Goal: Information Seeking & Learning: Learn about a topic

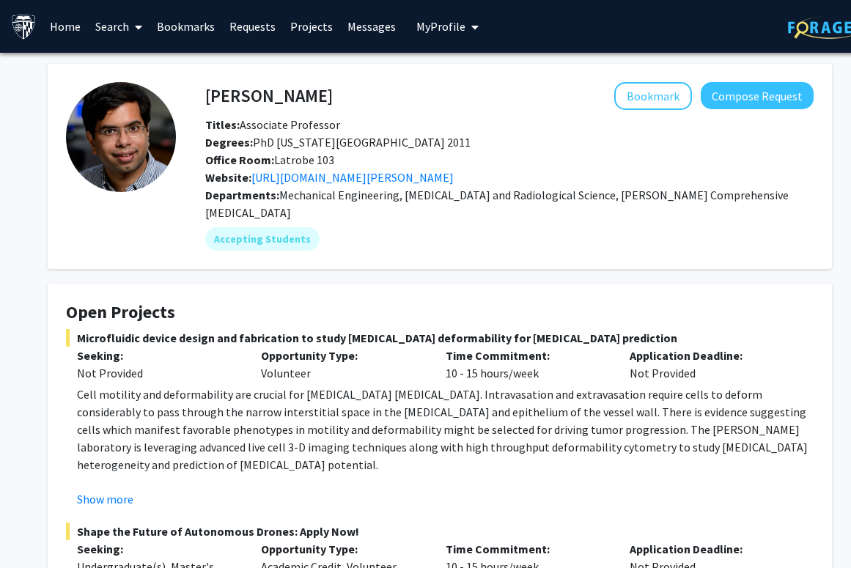
click at [466, 15] on span "My profile dropdown to access profile and logout" at bounding box center [472, 26] width 13 height 51
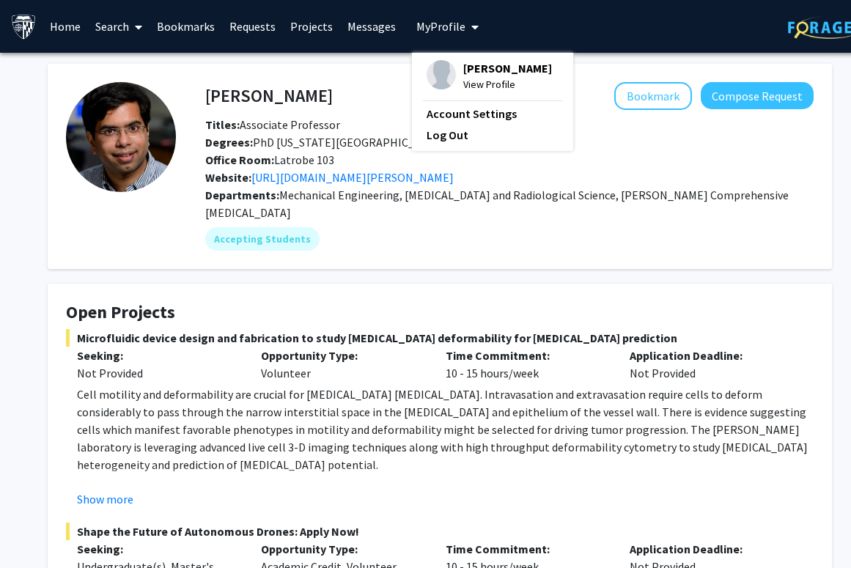
click at [431, 59] on div "[PERSON_NAME] View Profile Account Settings Log Out" at bounding box center [492, 102] width 161 height 98
click at [471, 72] on span "[PERSON_NAME]" at bounding box center [507, 68] width 89 height 16
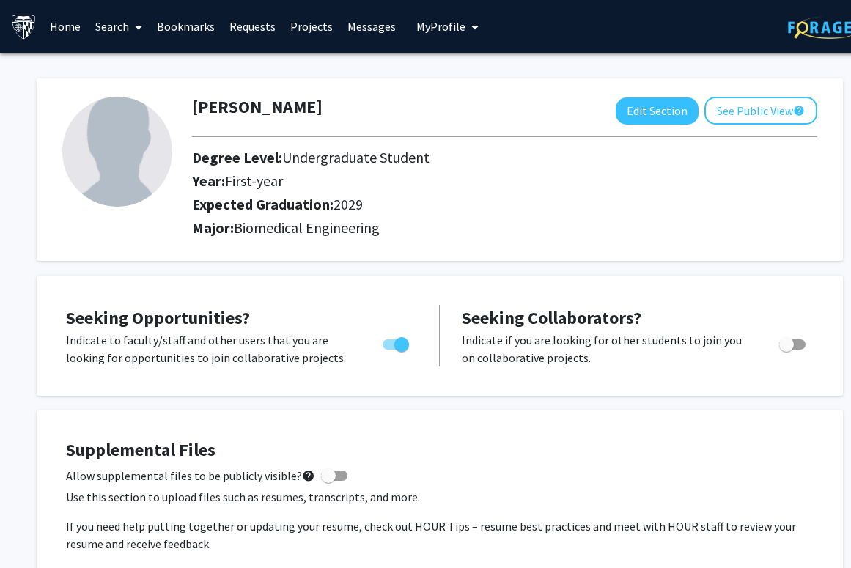
click at [134, 26] on span at bounding box center [135, 26] width 13 height 51
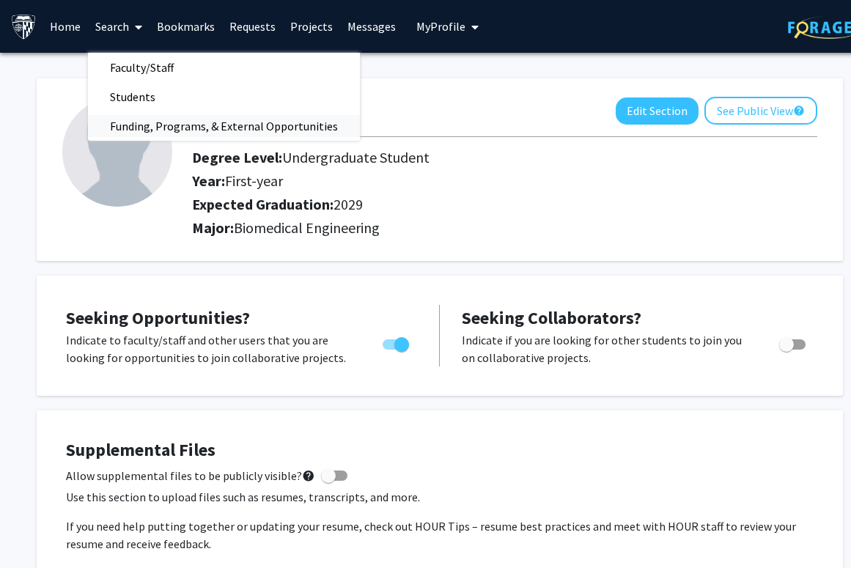
click at [148, 117] on span "Funding, Programs, & External Opportunities" at bounding box center [224, 125] width 272 height 29
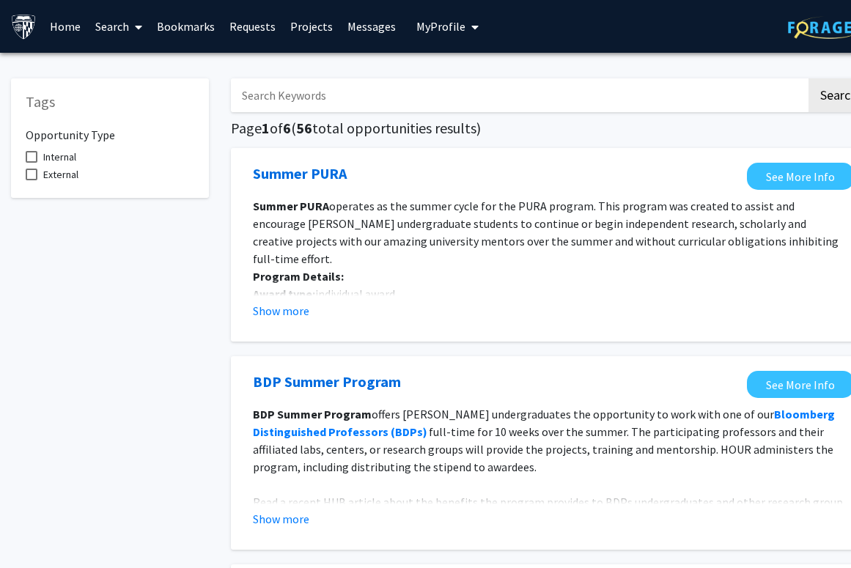
click at [322, 100] on input "Search Keywords" at bounding box center [518, 95] width 575 height 34
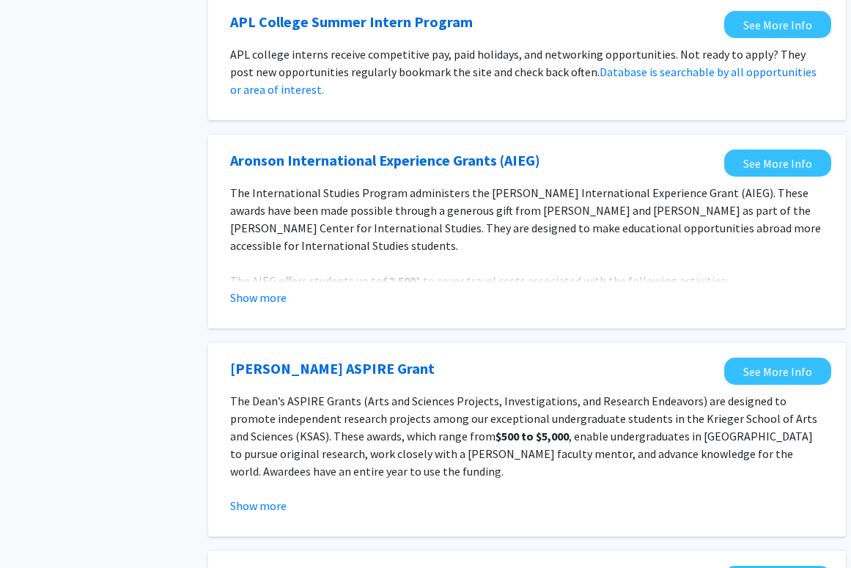
scroll to position [1196, 23]
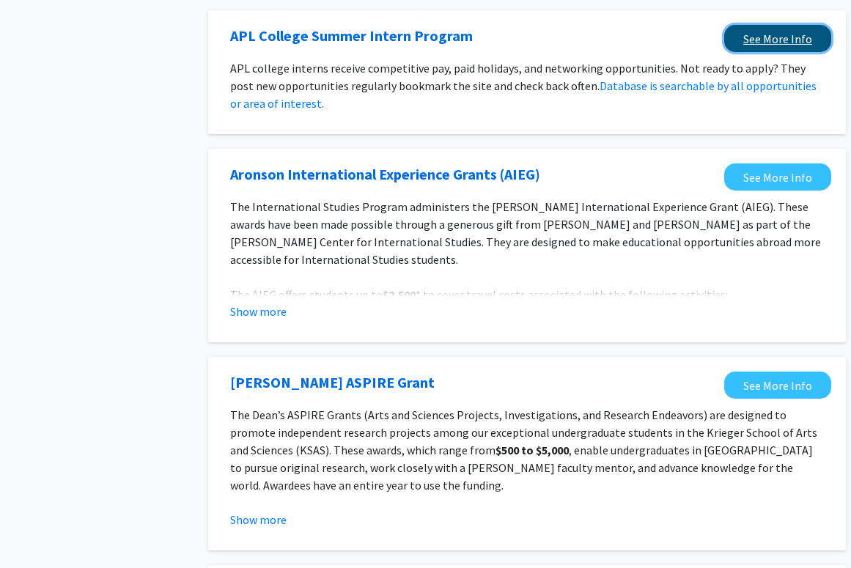
click at [745, 52] on link "See More Info" at bounding box center [777, 38] width 107 height 27
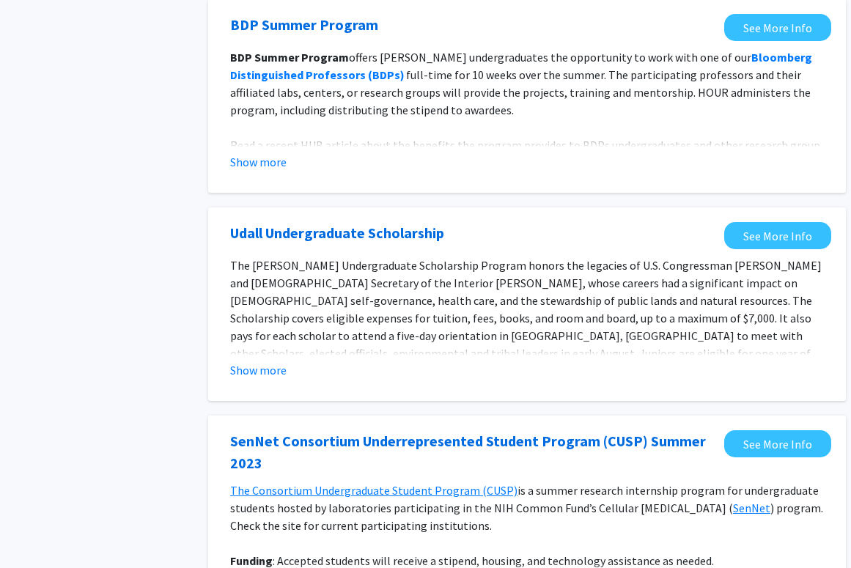
scroll to position [0, 23]
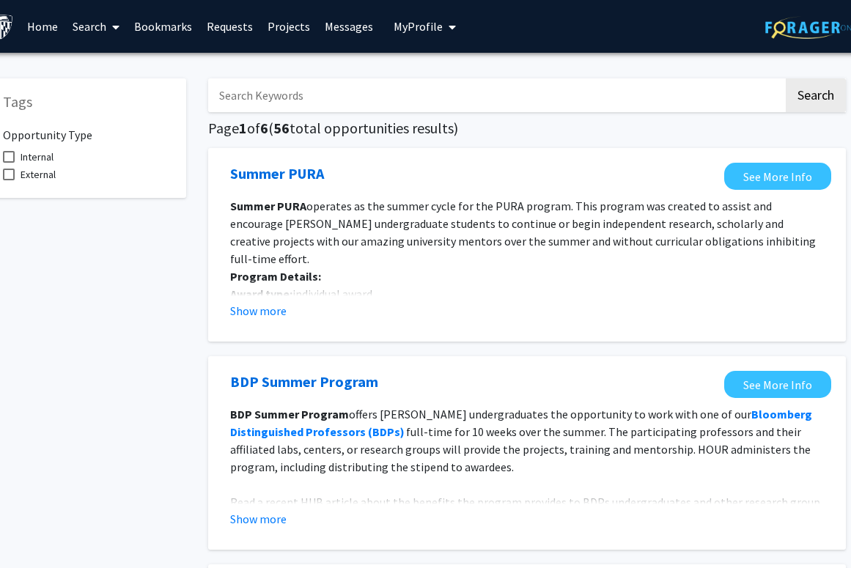
click at [83, 26] on link "Search" at bounding box center [96, 26] width 62 height 51
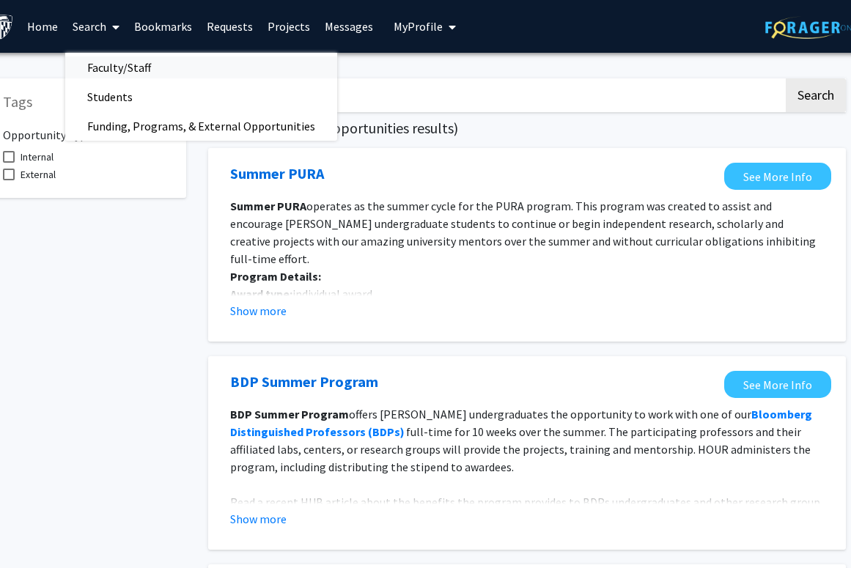
click at [121, 65] on span "Faculty/Staff" at bounding box center [119, 67] width 108 height 29
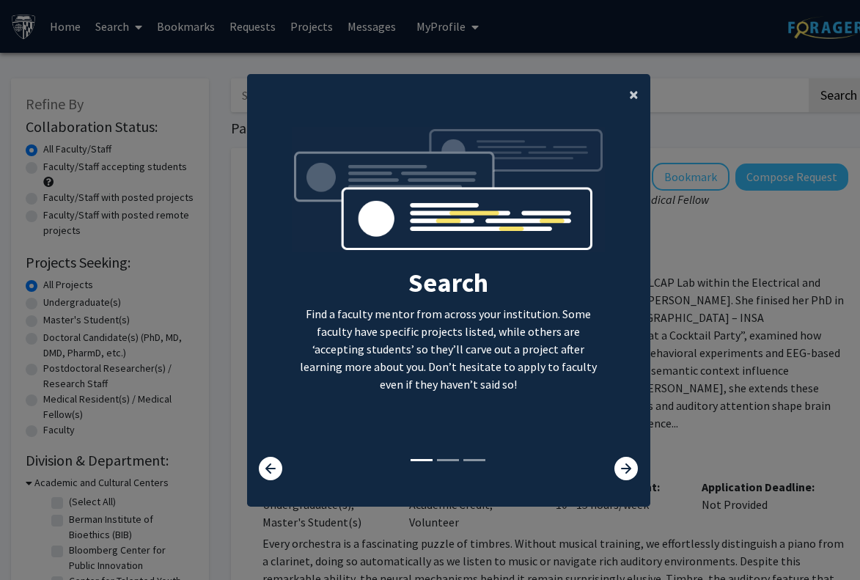
click at [636, 98] on span "×" at bounding box center [634, 94] width 10 height 23
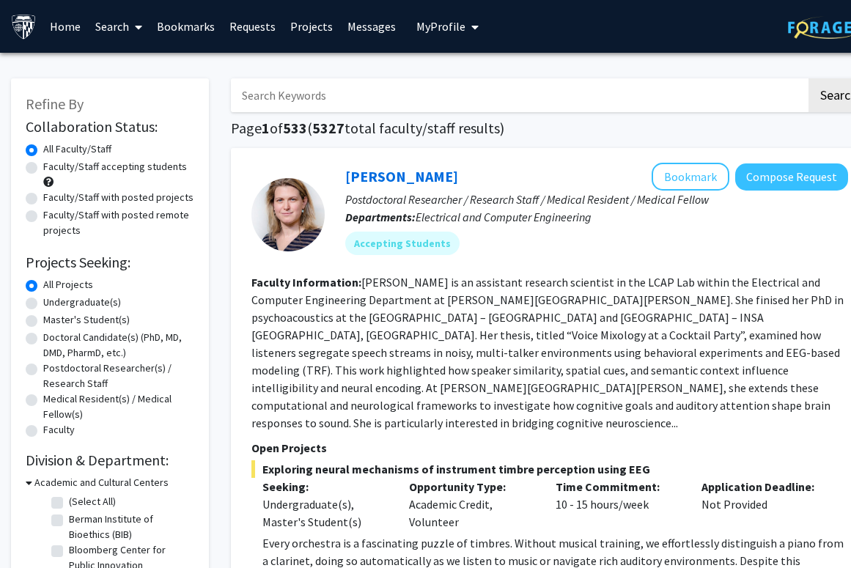
click at [106, 36] on link "Search" at bounding box center [119, 26] width 62 height 51
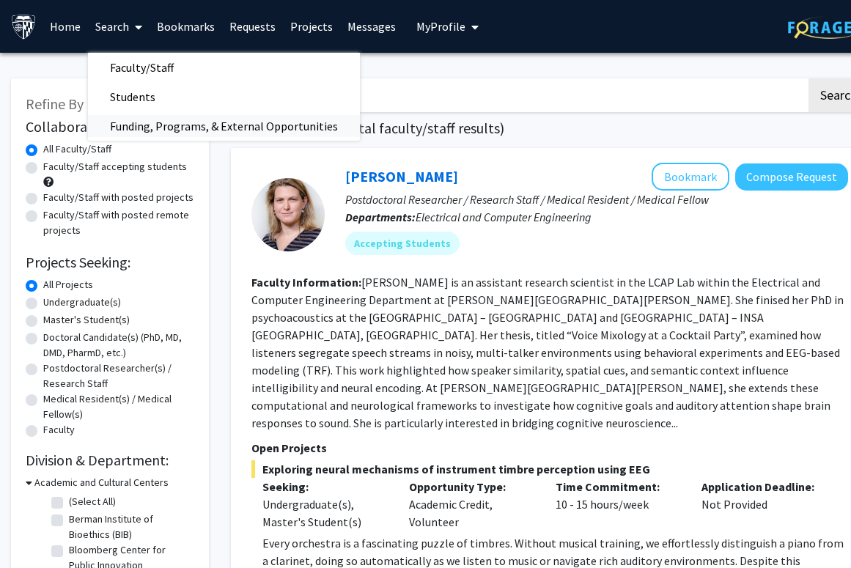
click at [141, 128] on span "Funding, Programs, & External Opportunities" at bounding box center [224, 125] width 272 height 29
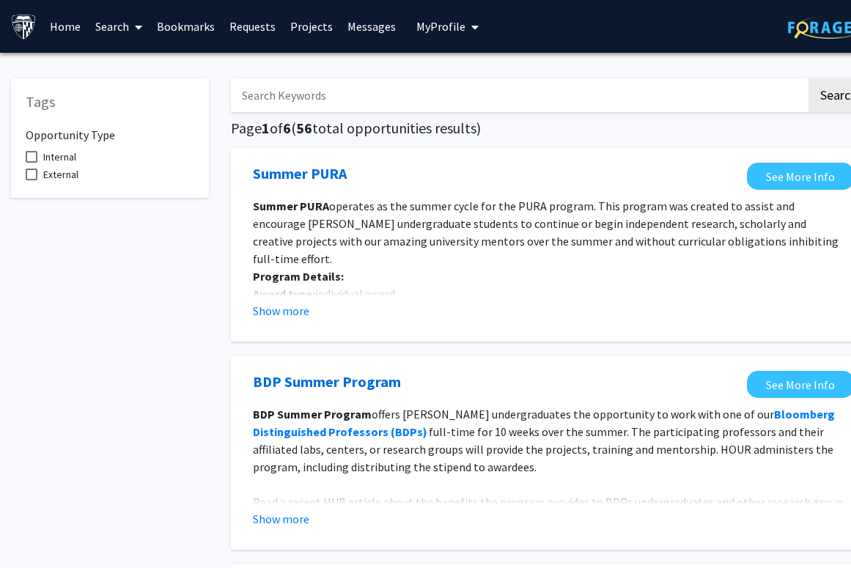
click at [303, 100] on input "Search Keywords" at bounding box center [518, 95] width 575 height 34
click at [129, 12] on link "Search" at bounding box center [119, 26] width 62 height 51
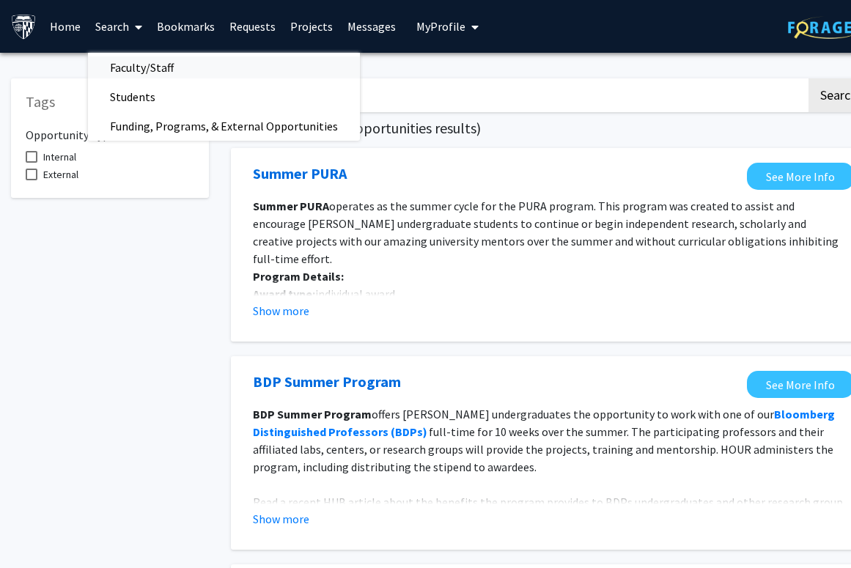
click at [166, 64] on span "Faculty/Staff" at bounding box center [142, 67] width 108 height 29
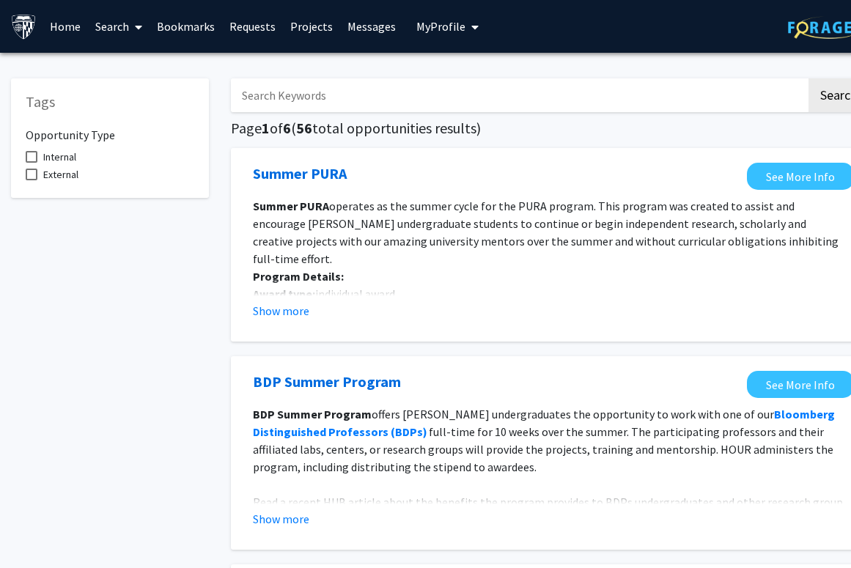
click at [287, 103] on input "Search Keywords" at bounding box center [518, 95] width 575 height 34
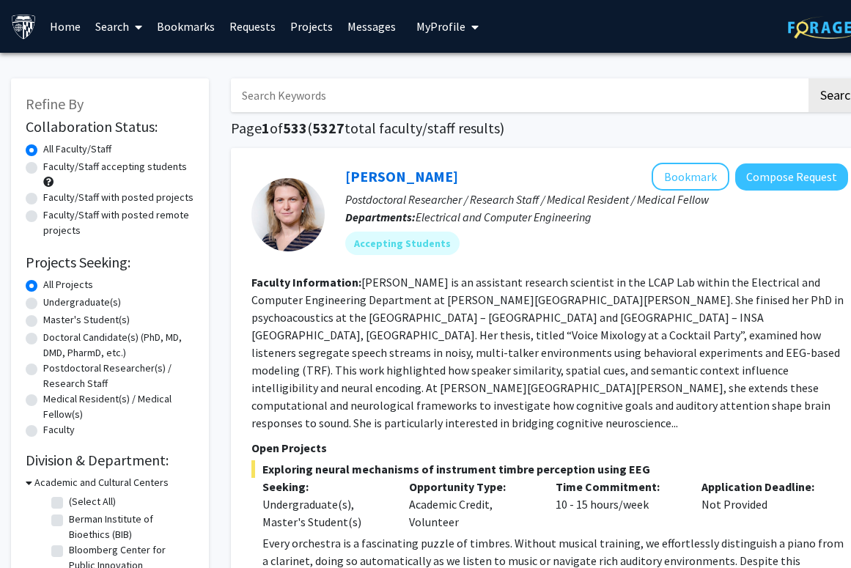
click at [328, 24] on link "Projects" at bounding box center [311, 26] width 57 height 51
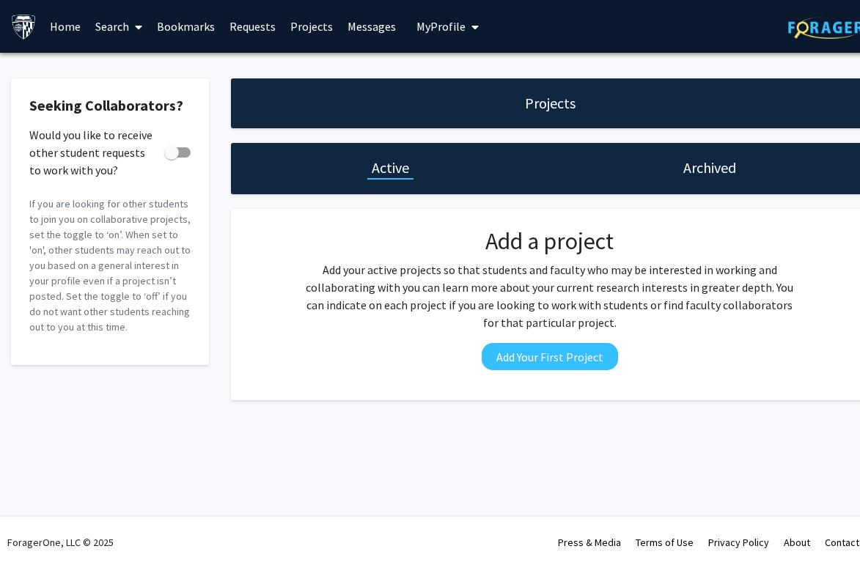
click at [312, 31] on link "Projects" at bounding box center [311, 26] width 57 height 51
click at [147, 30] on link "Search" at bounding box center [119, 26] width 62 height 51
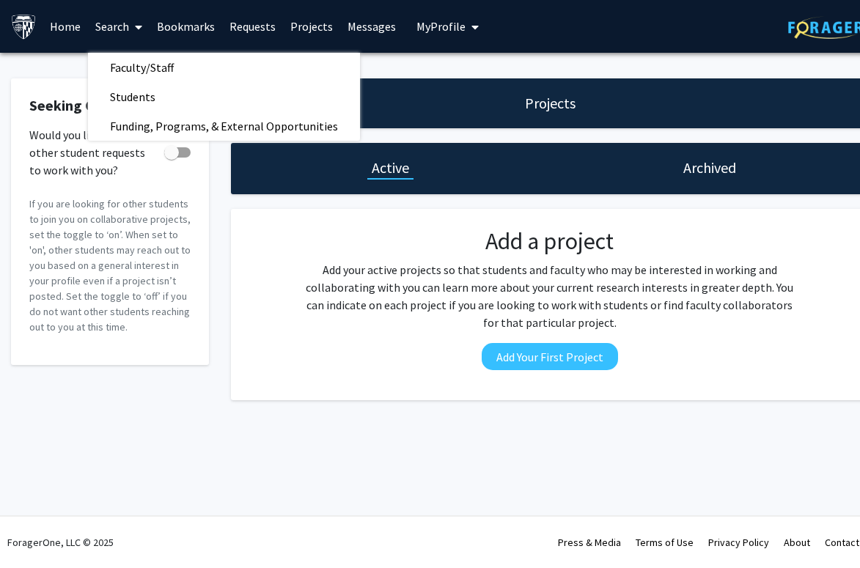
click at [69, 23] on link "Home" at bounding box center [65, 26] width 45 height 51
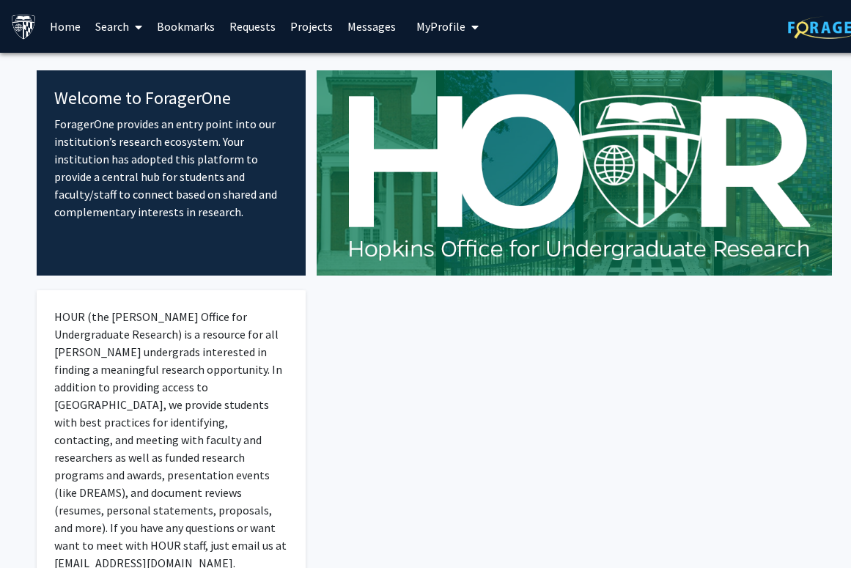
click at [146, 40] on link "Search" at bounding box center [119, 26] width 62 height 51
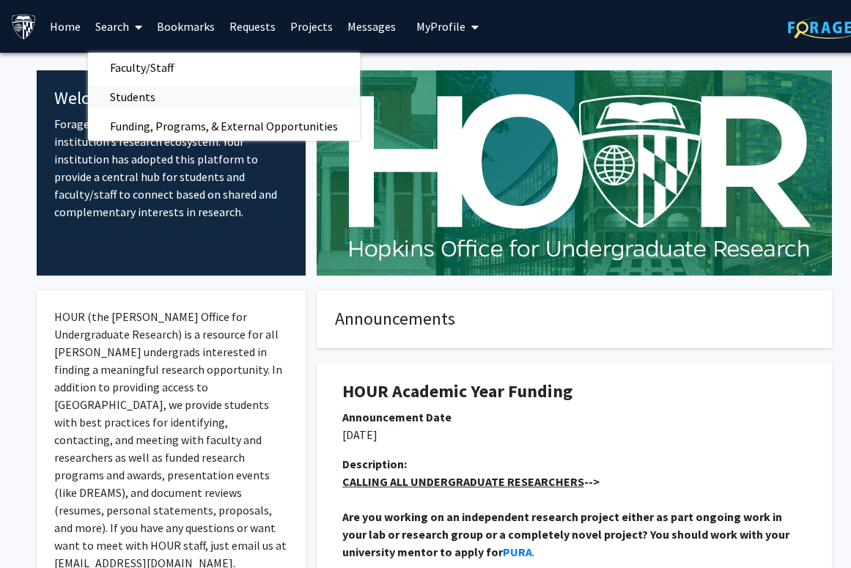
click at [147, 91] on span "Students" at bounding box center [132, 96] width 89 height 29
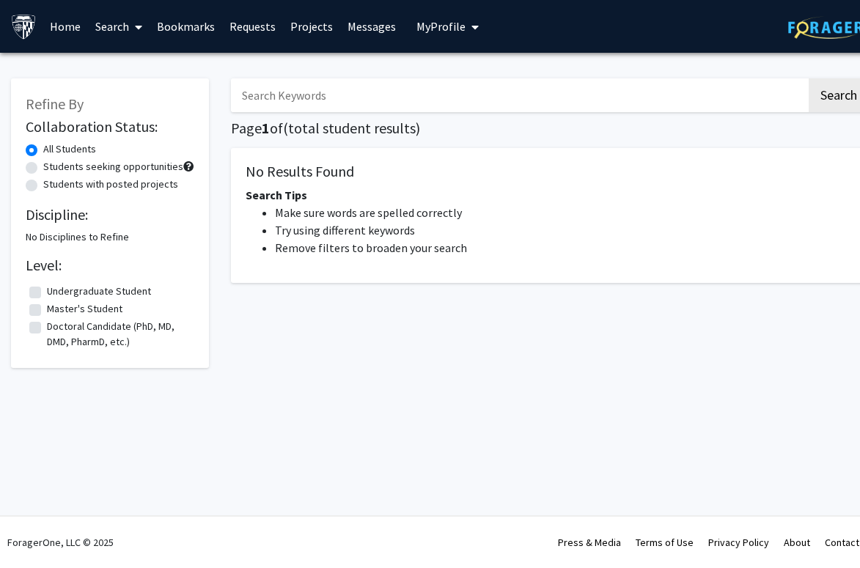
click at [128, 24] on link "Search" at bounding box center [119, 26] width 62 height 51
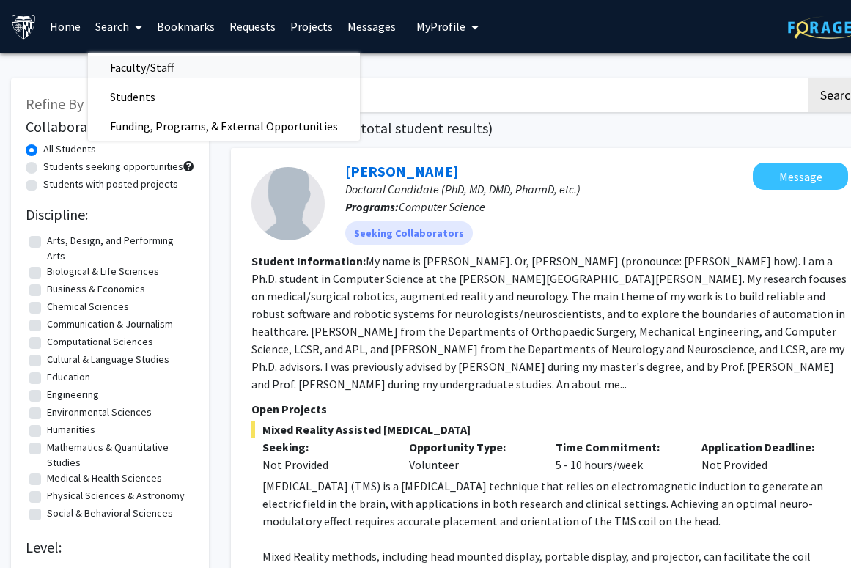
click at [136, 64] on span "Faculty/Staff" at bounding box center [142, 67] width 108 height 29
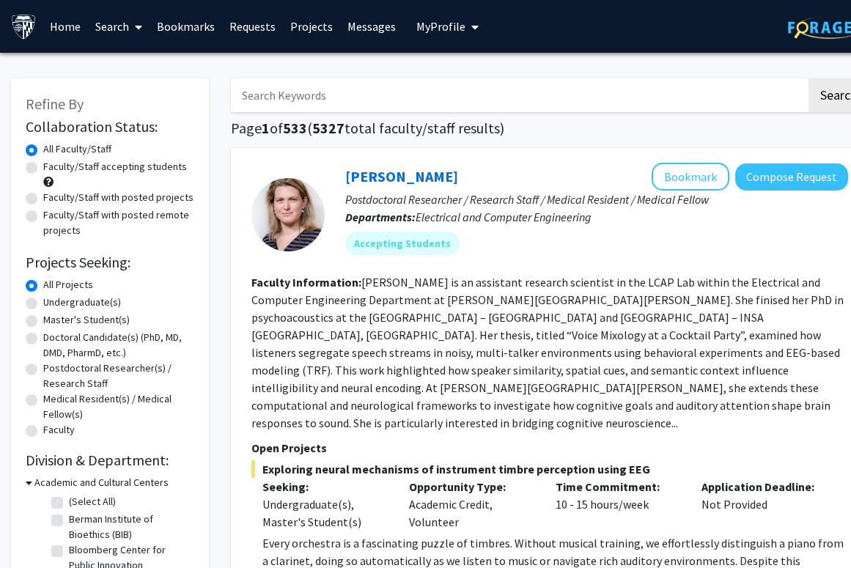
click at [274, 95] on input "Search Keywords" at bounding box center [518, 95] width 575 height 34
type input "eating disorders"
click at [809, 78] on button "Search" at bounding box center [839, 95] width 60 height 34
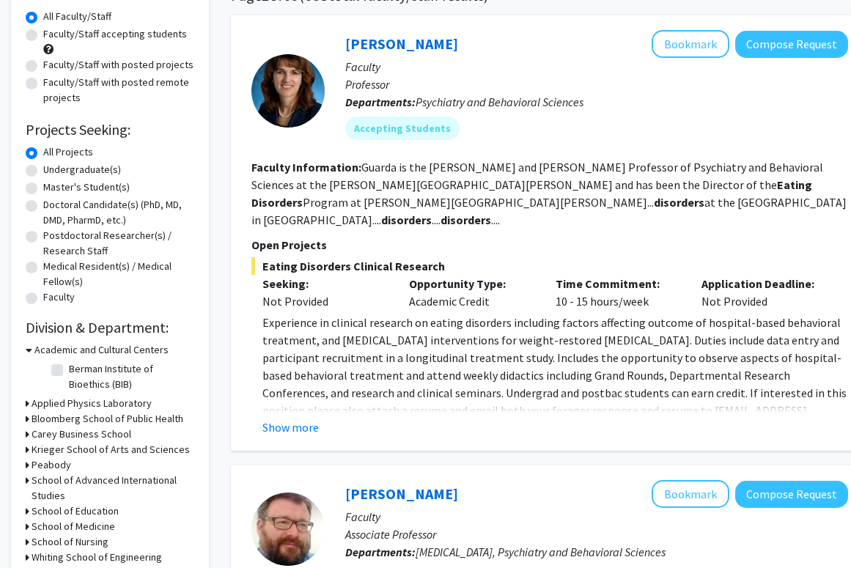
scroll to position [134, 0]
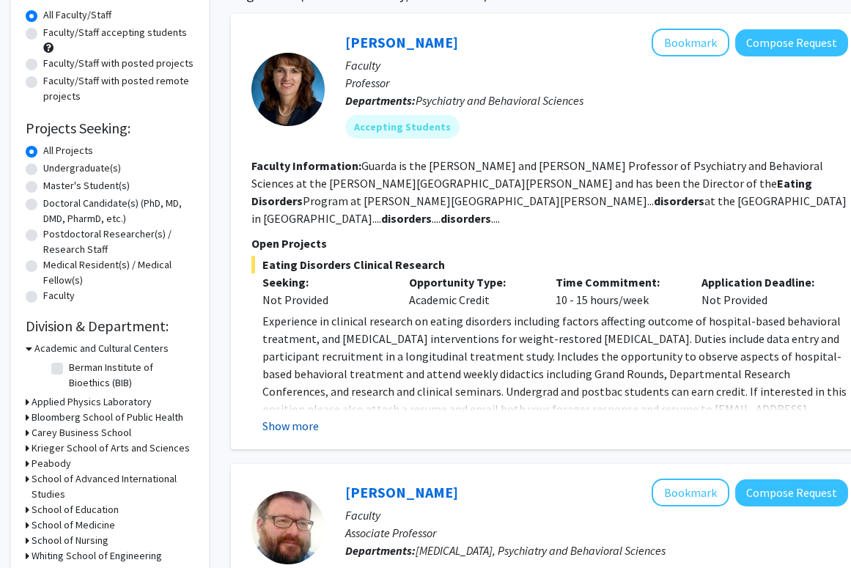
click at [301, 435] on button "Show more" at bounding box center [290, 426] width 56 height 18
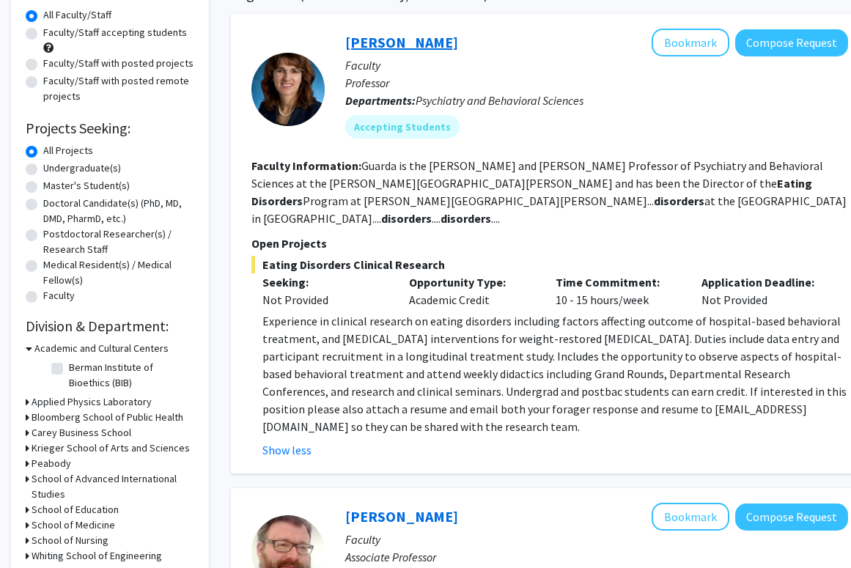
click at [397, 48] on link "[PERSON_NAME]" at bounding box center [401, 42] width 113 height 18
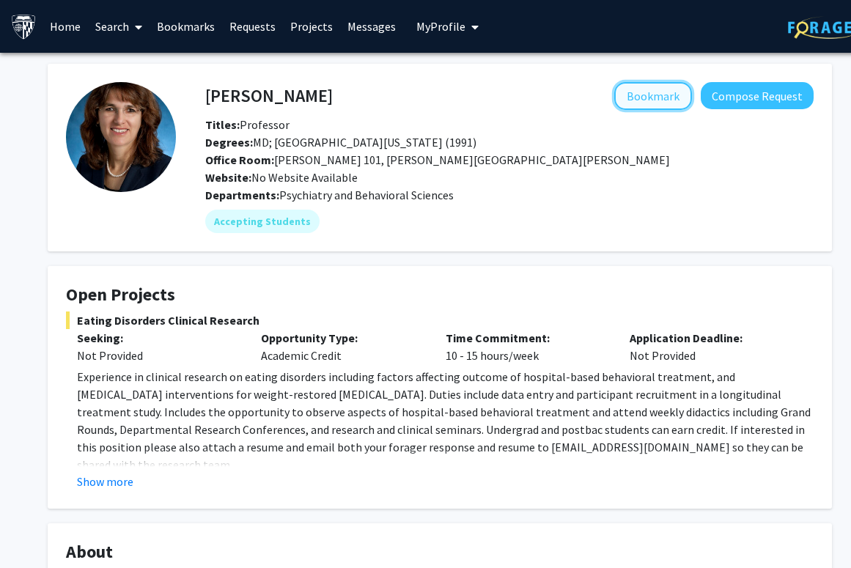
click at [620, 96] on button "Bookmark" at bounding box center [653, 96] width 78 height 28
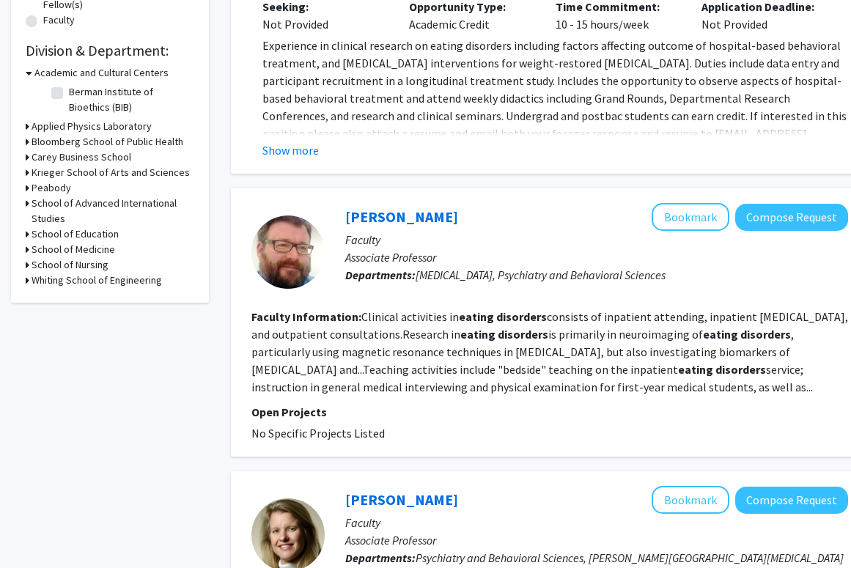
scroll to position [210, 0]
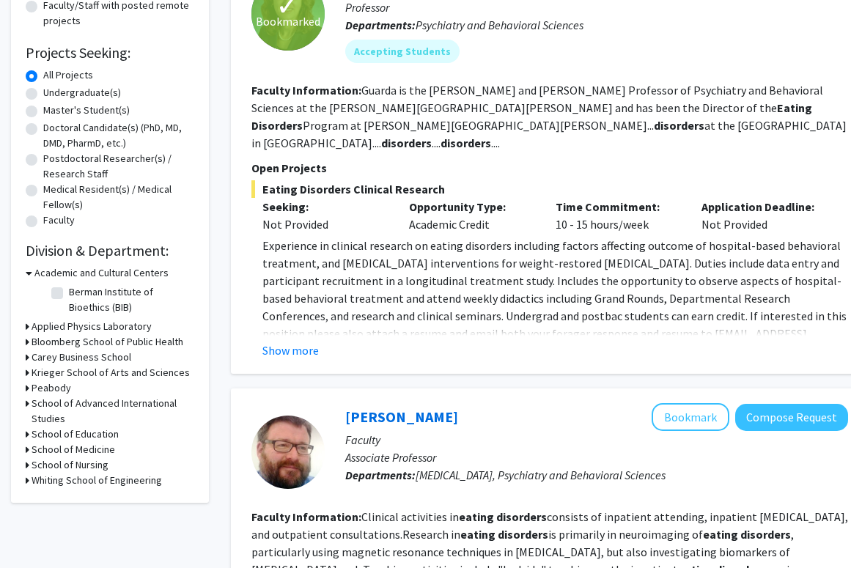
click at [100, 100] on label "Undergraduate(s)" at bounding box center [82, 92] width 78 height 15
click at [53, 95] on input "Undergraduate(s)" at bounding box center [48, 90] width 10 height 10
radio input "true"
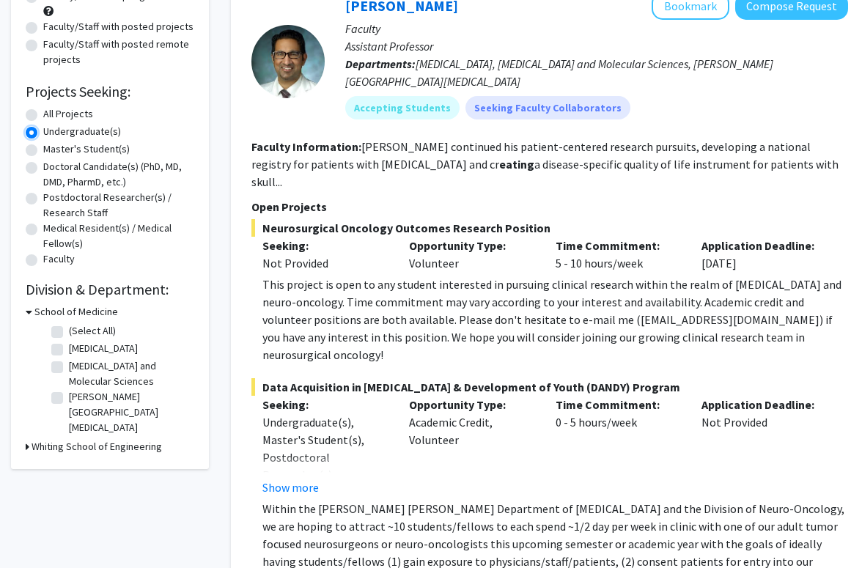
scroll to position [129, 0]
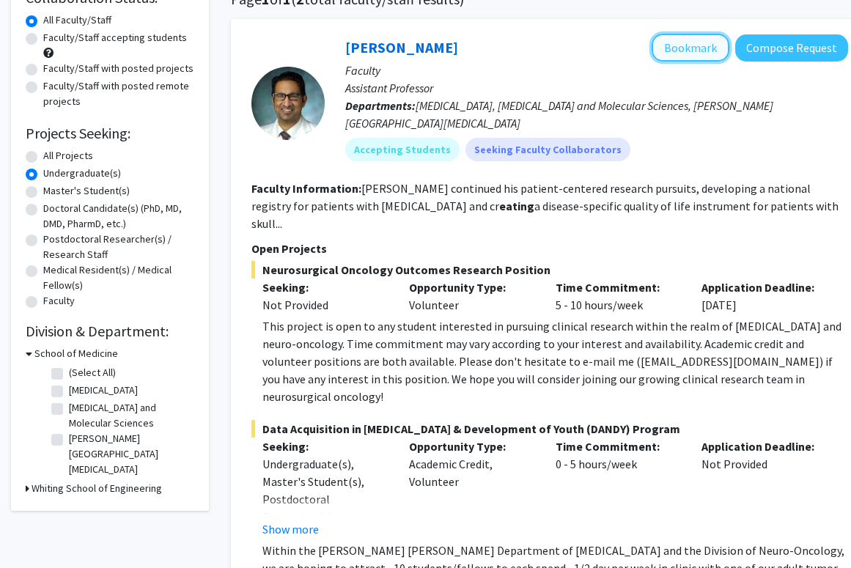
click at [690, 59] on button "Bookmark" at bounding box center [691, 48] width 78 height 28
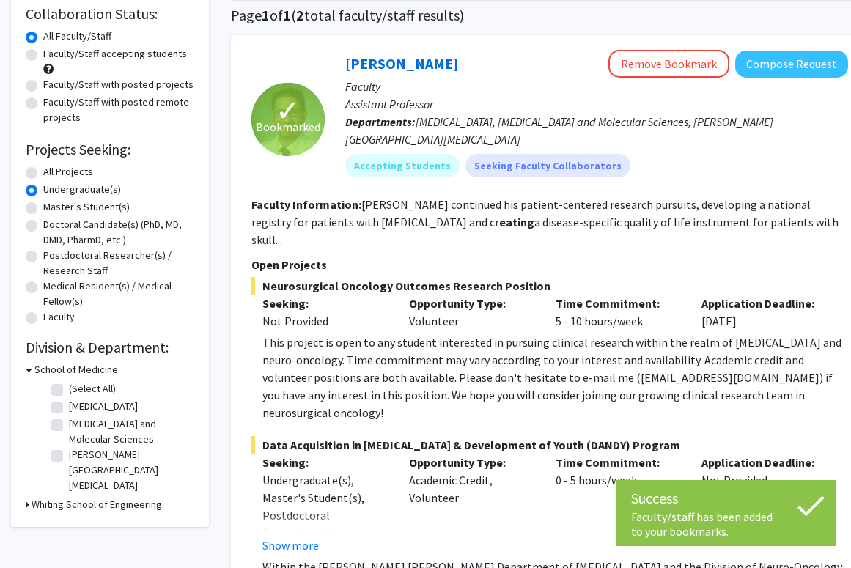
scroll to position [0, 0]
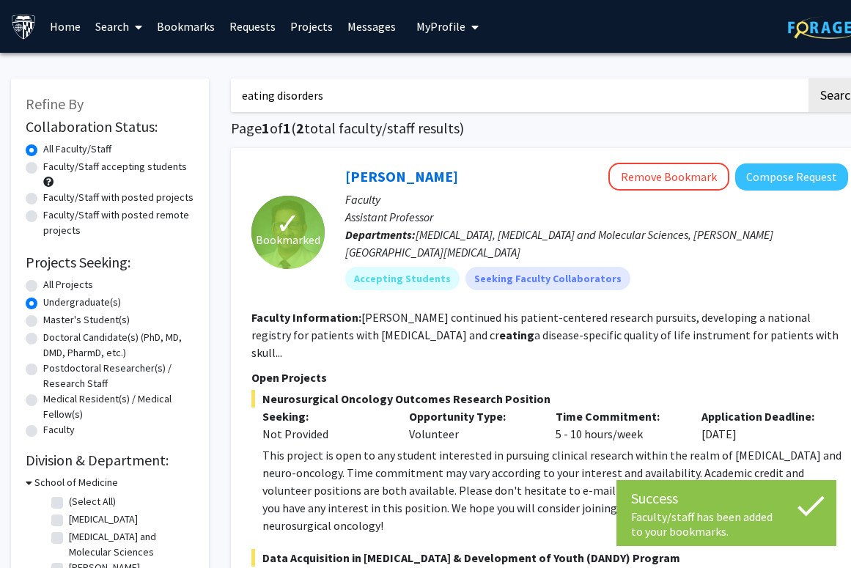
click at [293, 95] on input "eating disorders" at bounding box center [518, 95] width 575 height 34
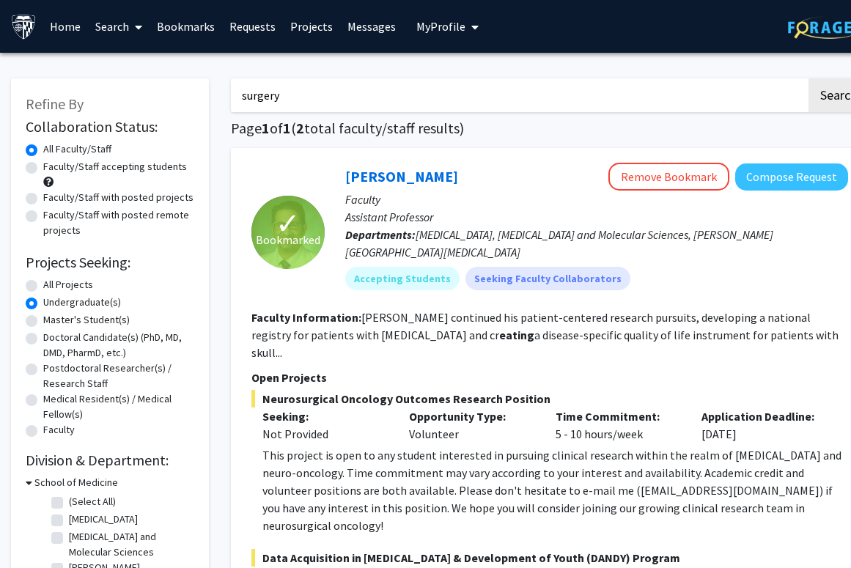
type input "surgery"
click at [809, 78] on button "Search" at bounding box center [839, 95] width 60 height 34
radio input "true"
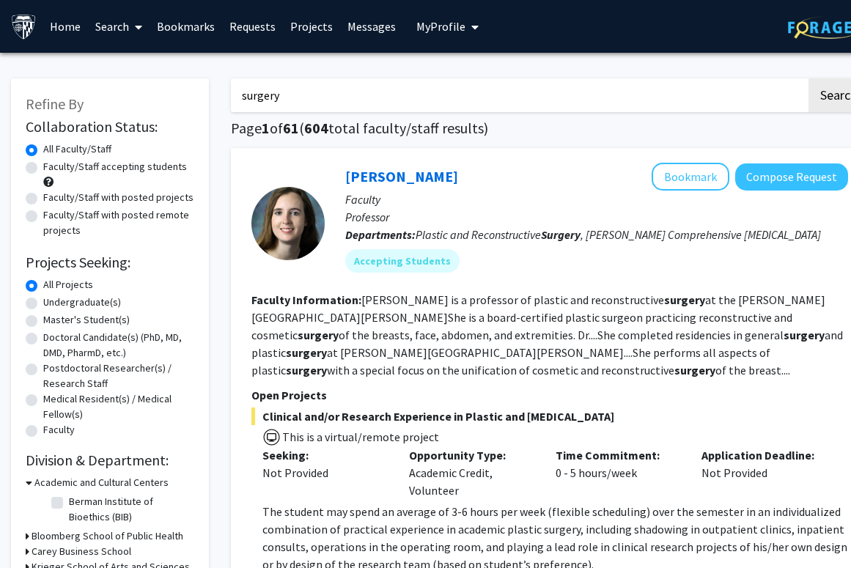
click at [91, 310] on label "Undergraduate(s)" at bounding box center [82, 302] width 78 height 15
click at [53, 304] on input "Undergraduate(s)" at bounding box center [48, 300] width 10 height 10
radio input "true"
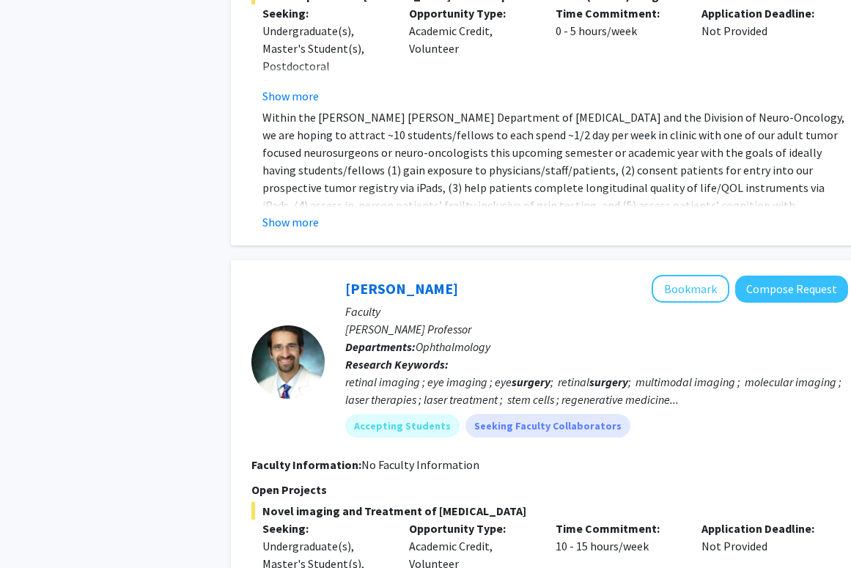
scroll to position [799, 0]
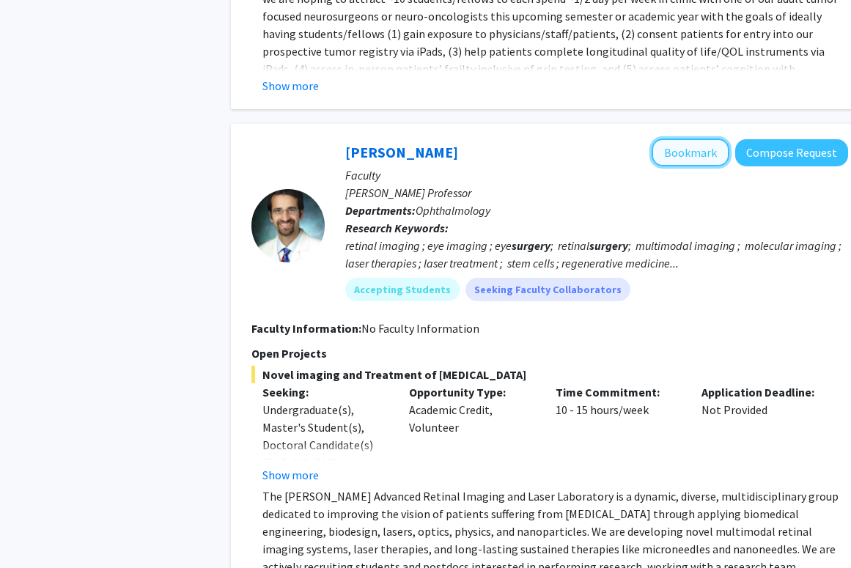
click at [687, 166] on button "Bookmark" at bounding box center [691, 153] width 78 height 28
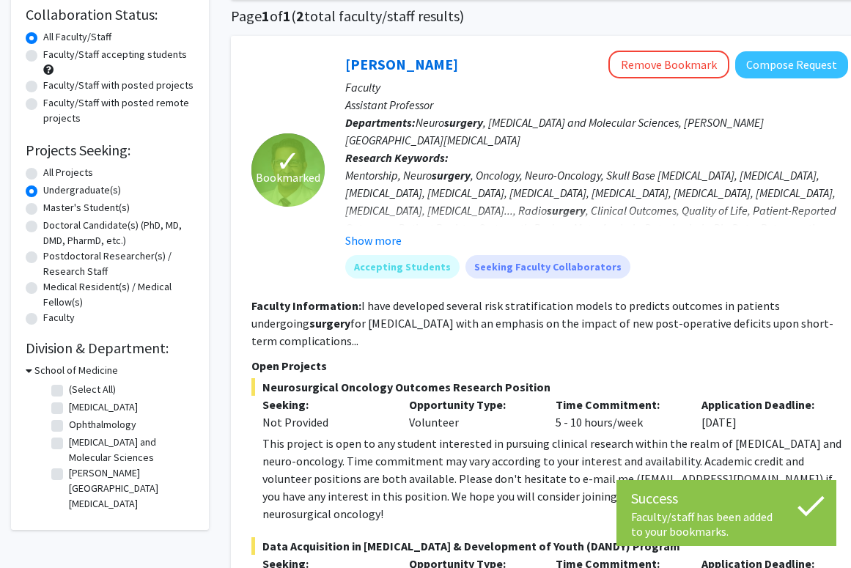
scroll to position [0, 0]
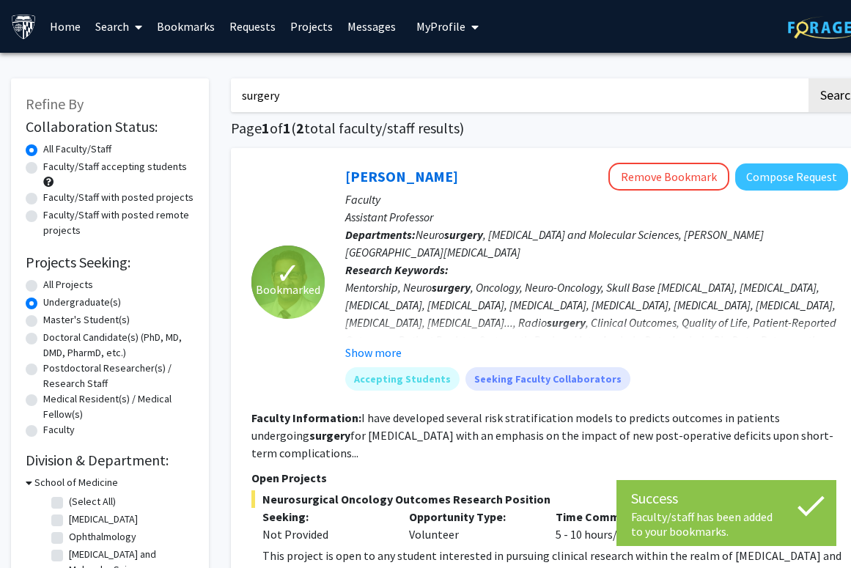
click at [339, 89] on input "surgery" at bounding box center [518, 95] width 575 height 34
type input "cardio"
click at [809, 78] on button "Search" at bounding box center [839, 95] width 60 height 34
radio input "true"
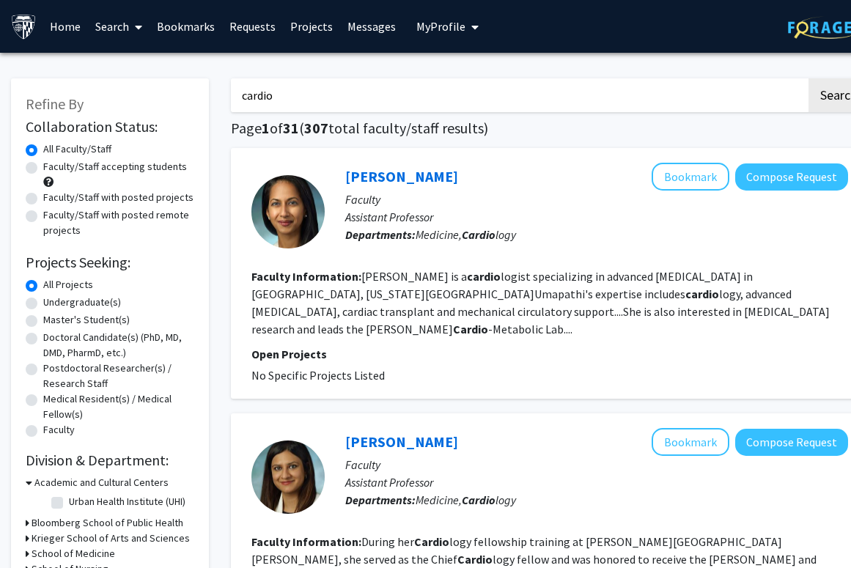
click at [147, 173] on label "Faculty/Staff accepting students" at bounding box center [115, 166] width 144 height 15
click at [53, 169] on input "Faculty/Staff accepting students" at bounding box center [48, 164] width 10 height 10
radio input "true"
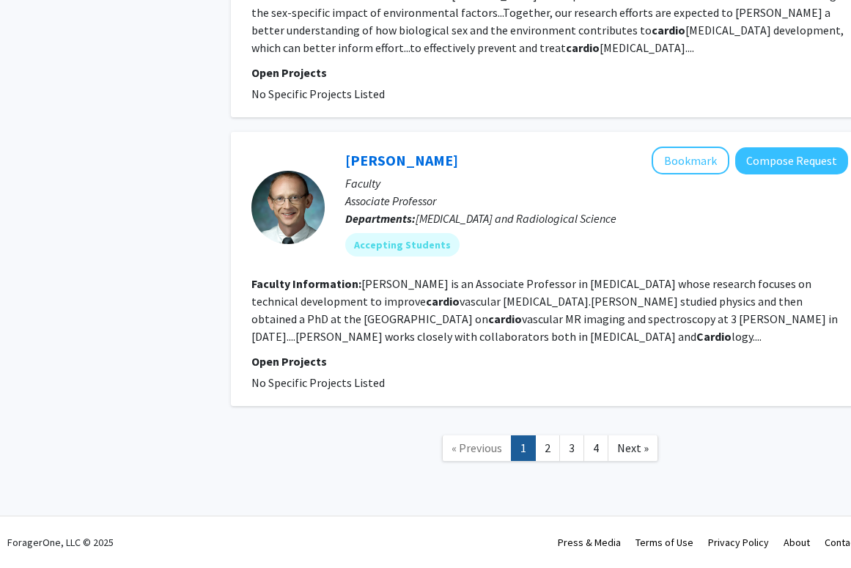
scroll to position [3344, 0]
click at [554, 442] on link "2" at bounding box center [547, 448] width 25 height 26
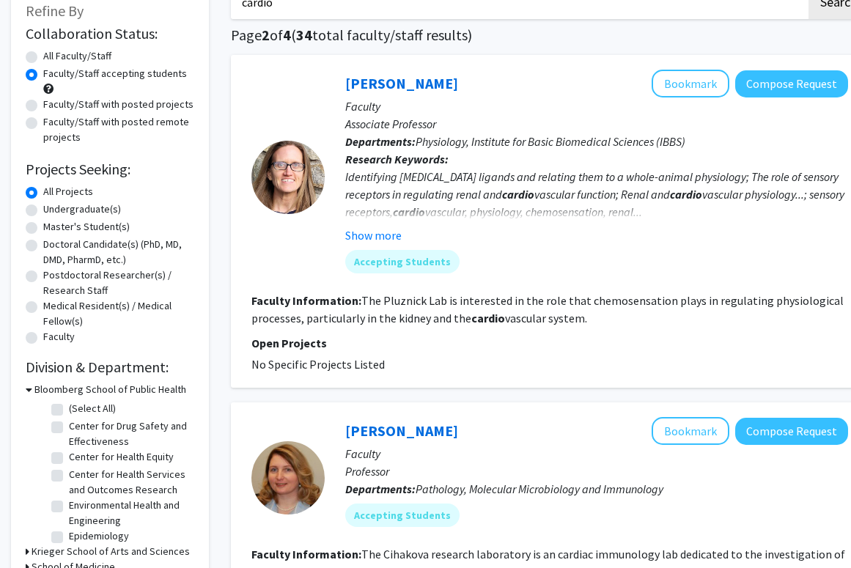
scroll to position [97, 0]
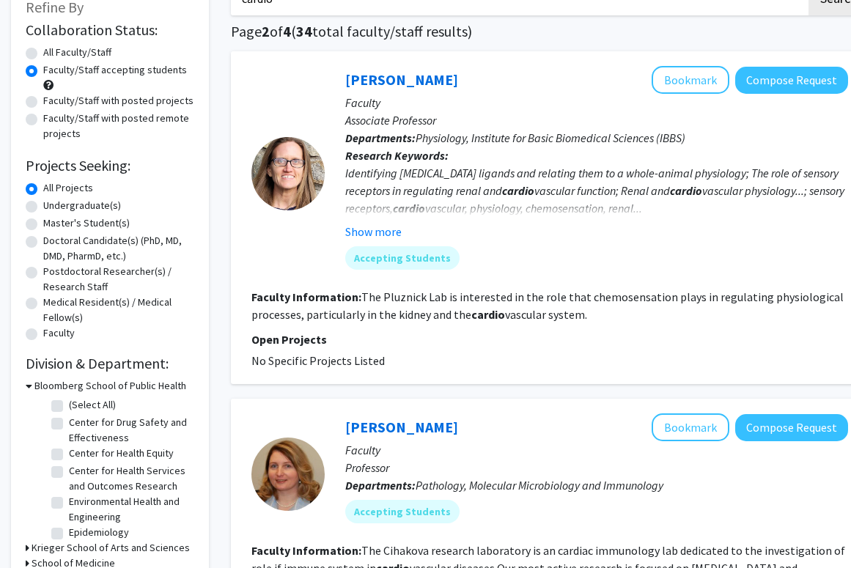
click at [155, 103] on label "Faculty/Staff with posted projects" at bounding box center [118, 100] width 150 height 15
click at [53, 103] on input "Faculty/Staff with posted projects" at bounding box center [48, 98] width 10 height 10
radio input "true"
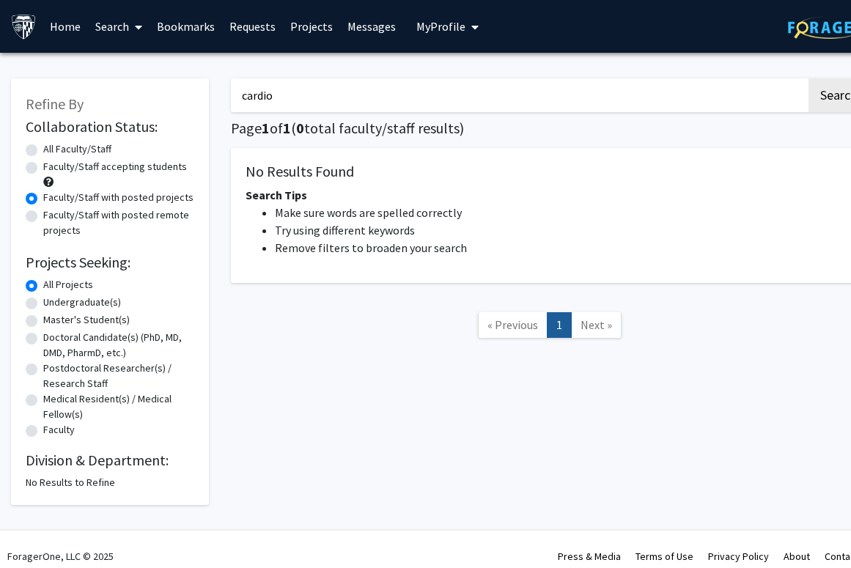
click at [302, 104] on input "cardio" at bounding box center [518, 95] width 575 height 34
type input "heart"
click at [809, 78] on button "Search" at bounding box center [839, 95] width 60 height 34
radio input "true"
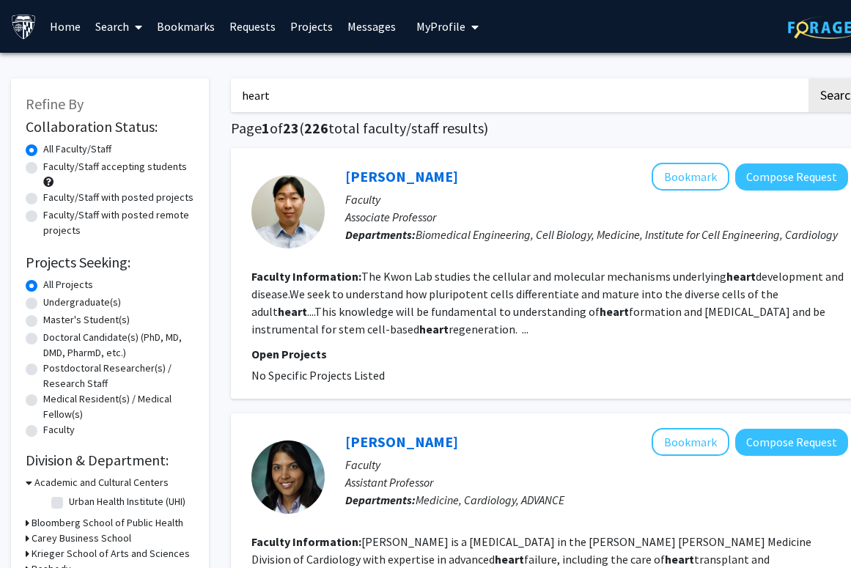
click at [172, 174] on label "Faculty/Staff accepting students" at bounding box center [115, 166] width 144 height 15
click at [53, 169] on input "Faculty/Staff accepting students" at bounding box center [48, 164] width 10 height 10
radio input "true"
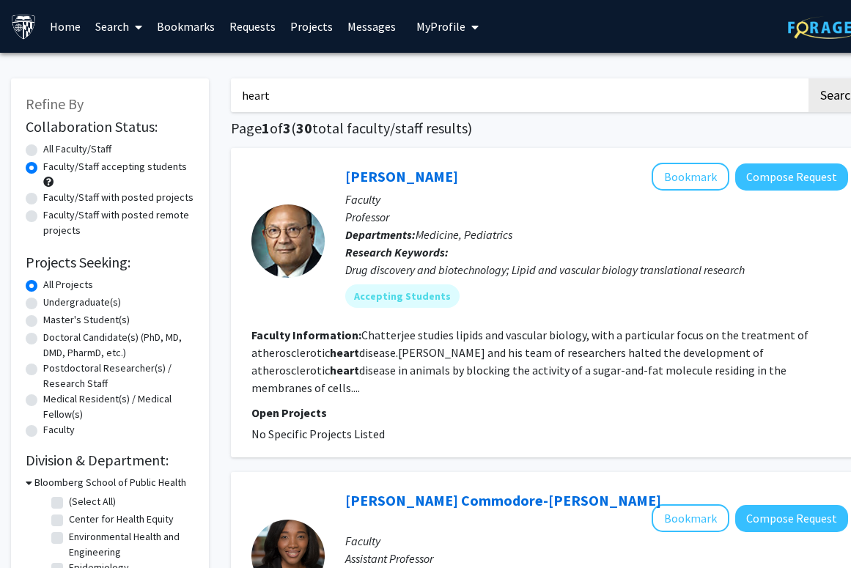
click at [162, 205] on label "Faculty/Staff with posted projects" at bounding box center [118, 197] width 150 height 15
click at [53, 199] on input "Faculty/Staff with posted projects" at bounding box center [48, 195] width 10 height 10
radio input "true"
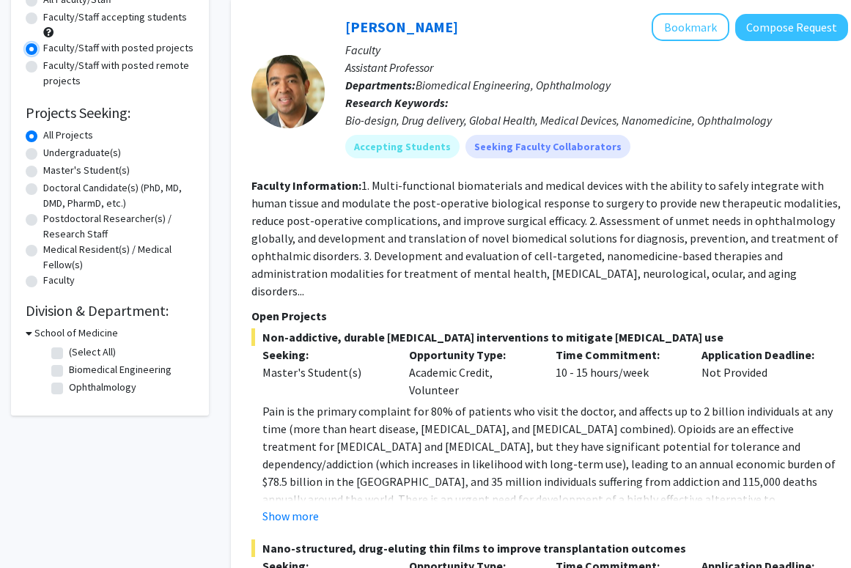
scroll to position [70, 0]
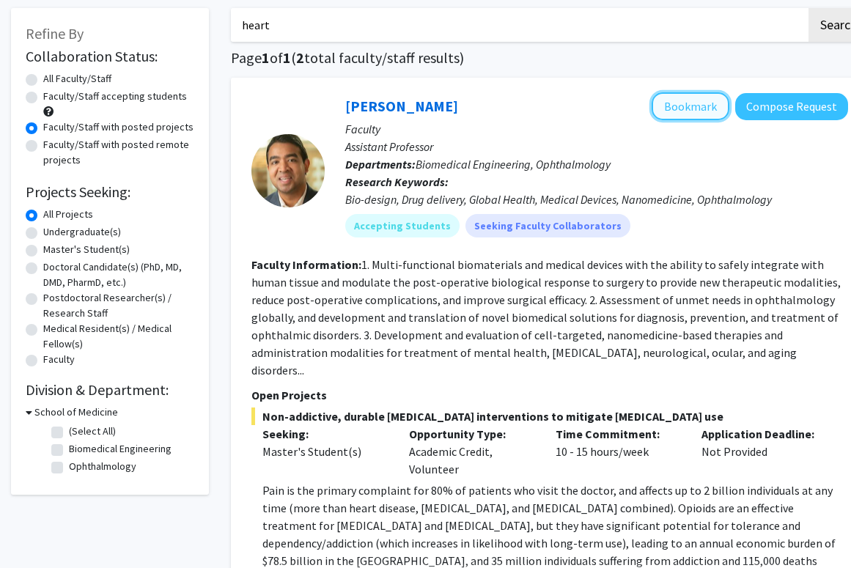
click at [676, 106] on button "Bookmark" at bounding box center [691, 106] width 78 height 28
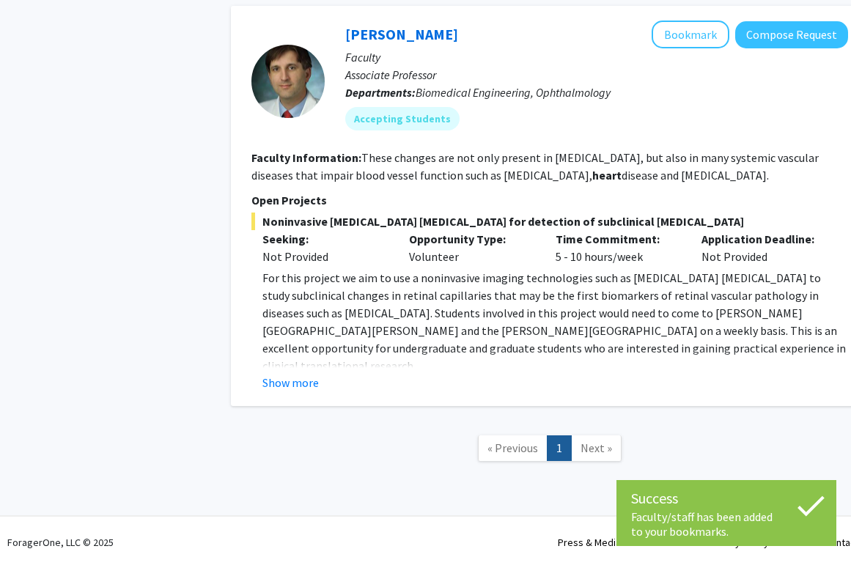
scroll to position [1215, 0]
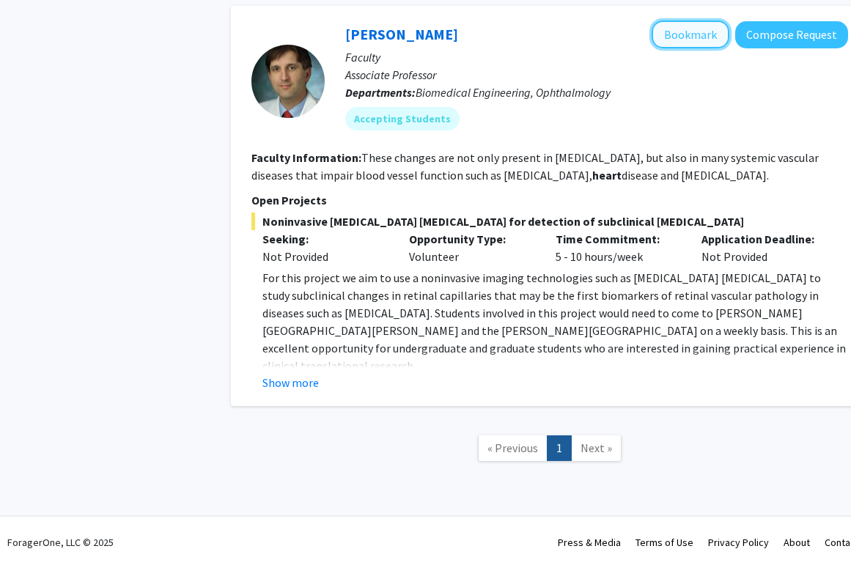
click at [677, 21] on button "Bookmark" at bounding box center [691, 35] width 78 height 28
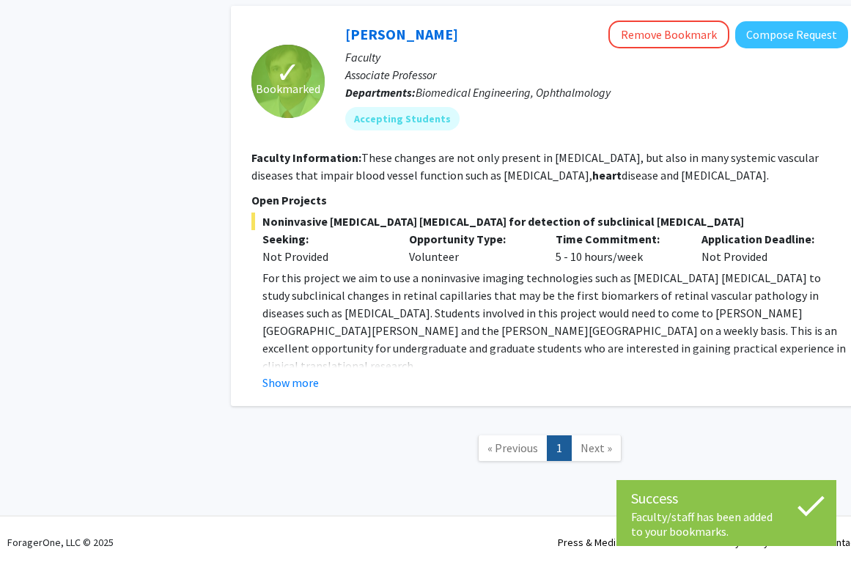
scroll to position [1279, 0]
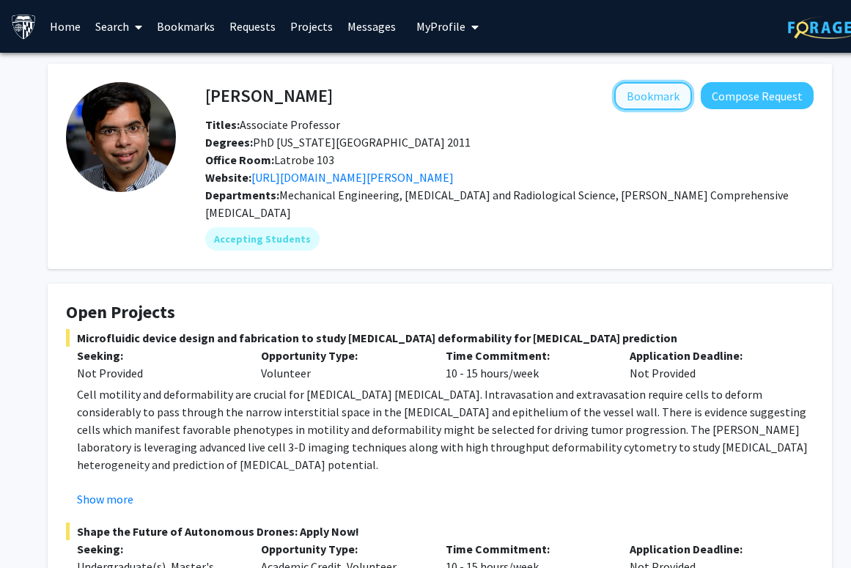
click at [639, 95] on button "Bookmark" at bounding box center [653, 96] width 78 height 28
